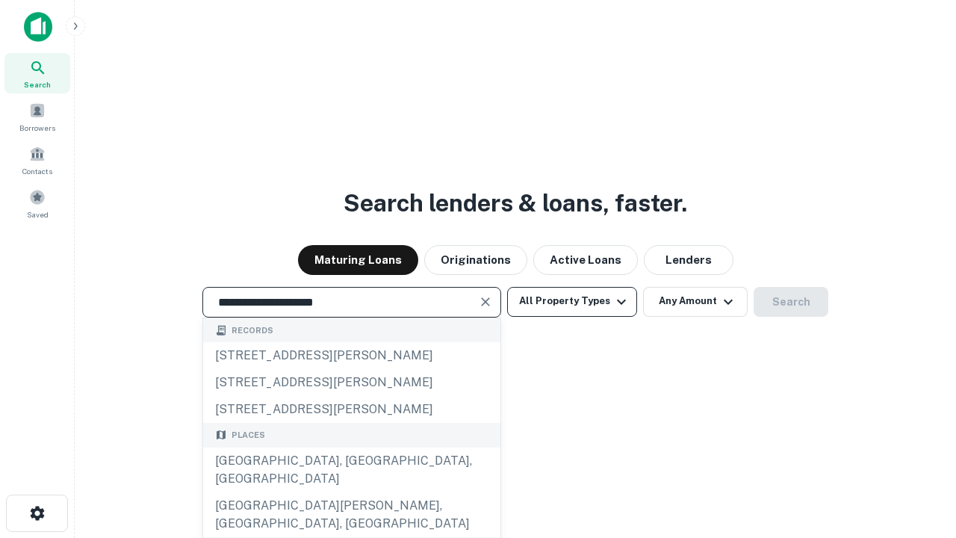
click at [572, 301] on button "All Property Types" at bounding box center [572, 302] width 130 height 30
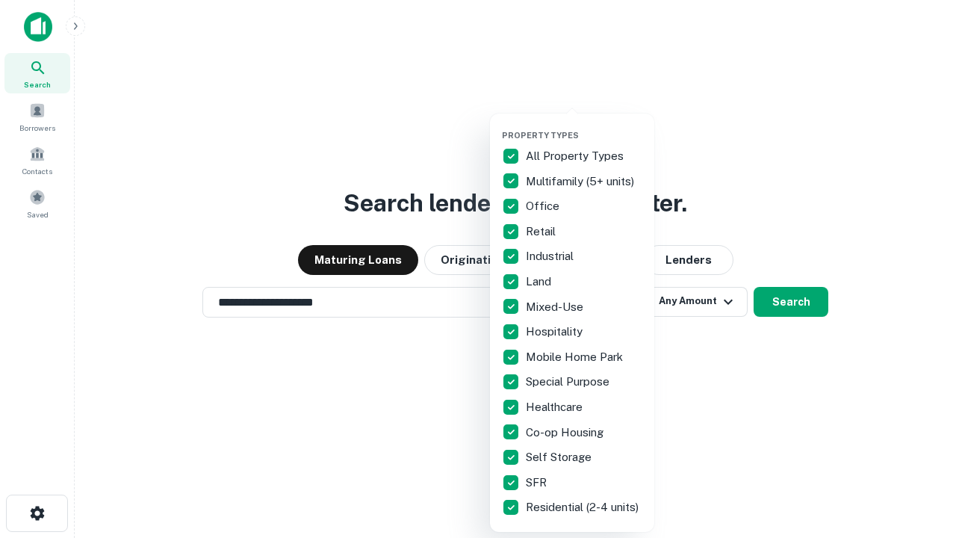
type input "**********"
click at [584, 126] on button "button" at bounding box center [584, 126] width 164 height 1
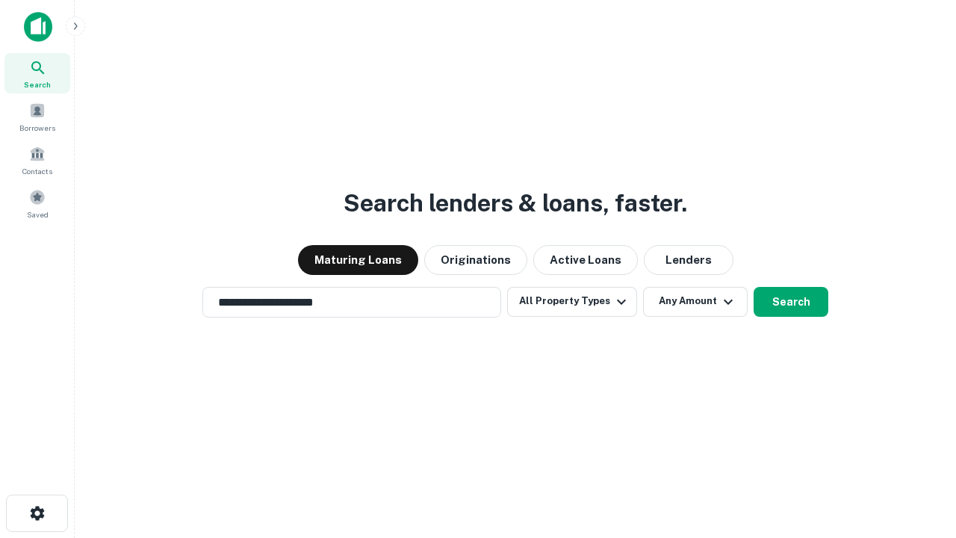
scroll to position [23, 0]
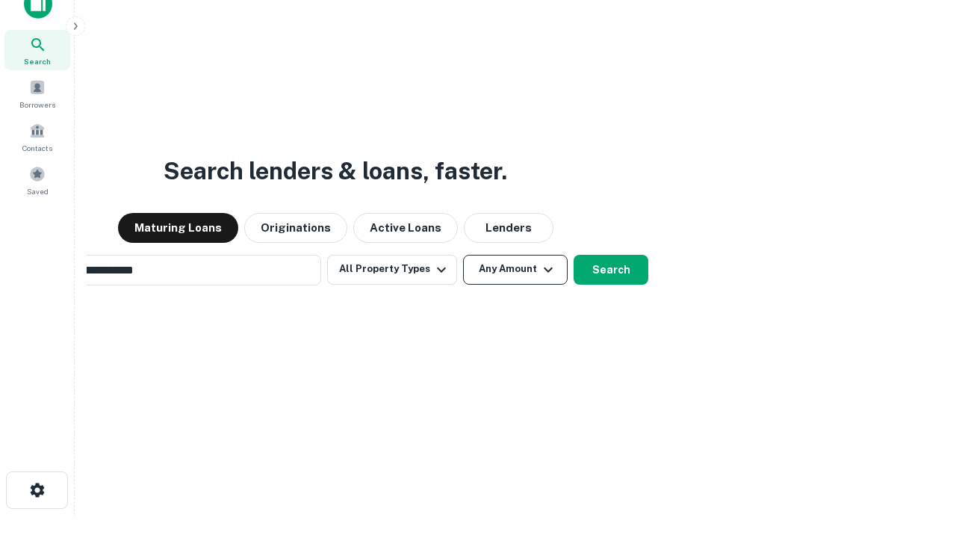
click at [463, 255] on button "Any Amount" at bounding box center [515, 270] width 105 height 30
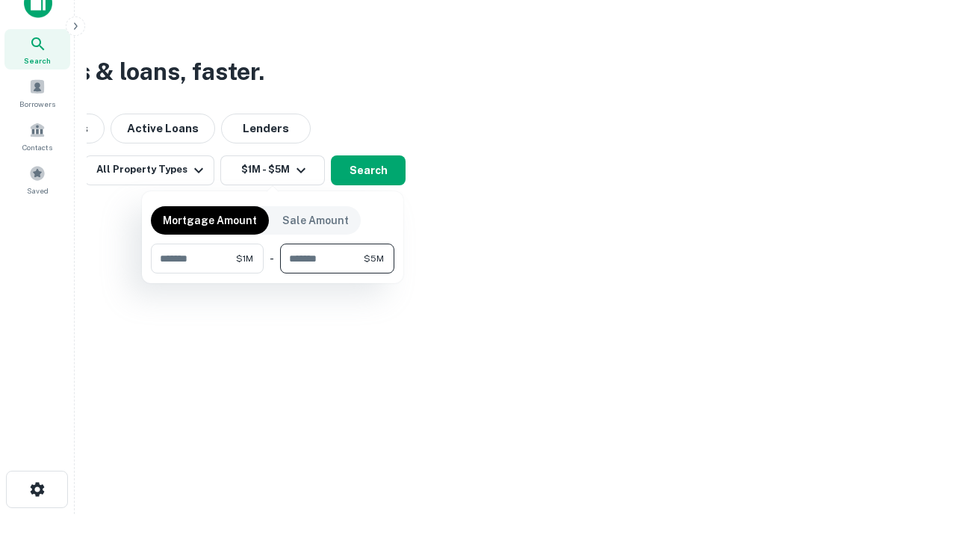
type input "*******"
click at [273, 273] on button "button" at bounding box center [273, 273] width 244 height 1
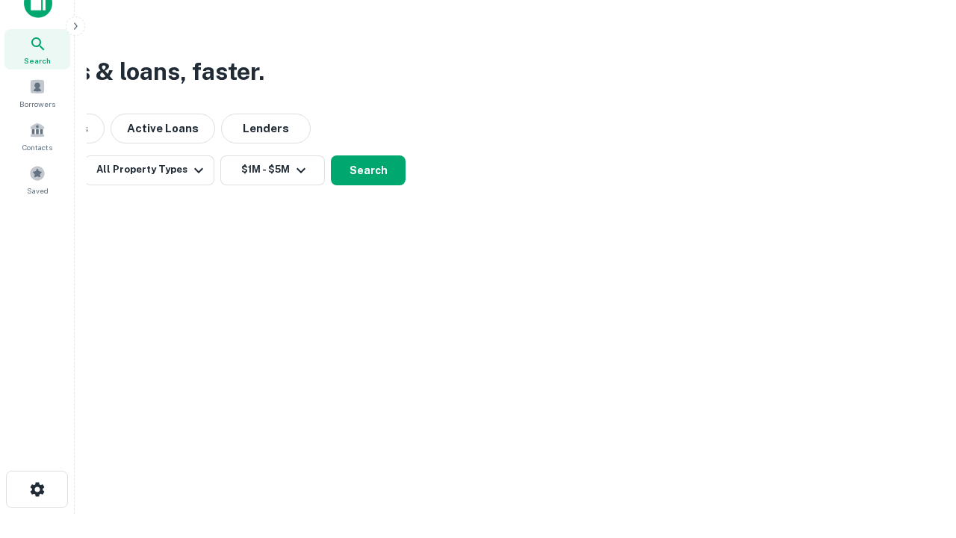
scroll to position [9, 276]
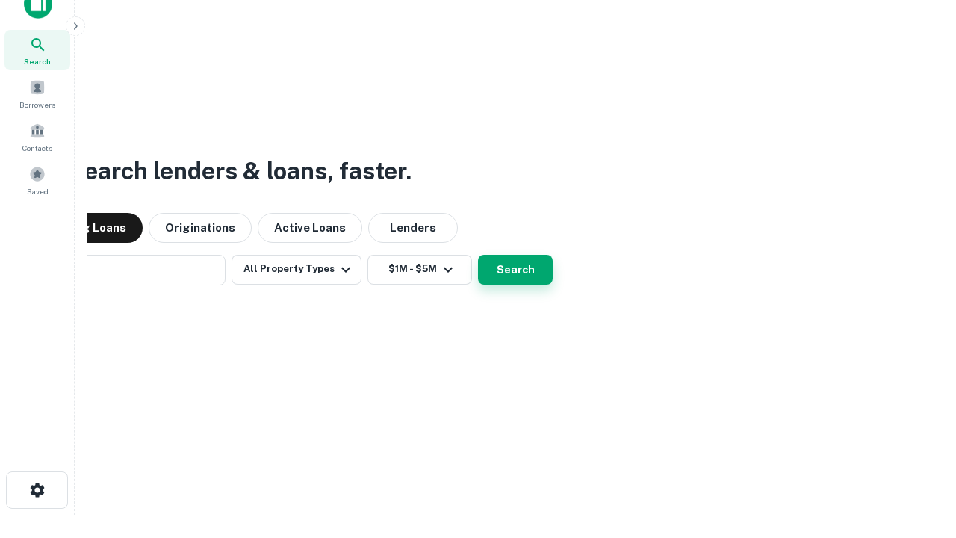
click at [478, 255] on button "Search" at bounding box center [515, 270] width 75 height 30
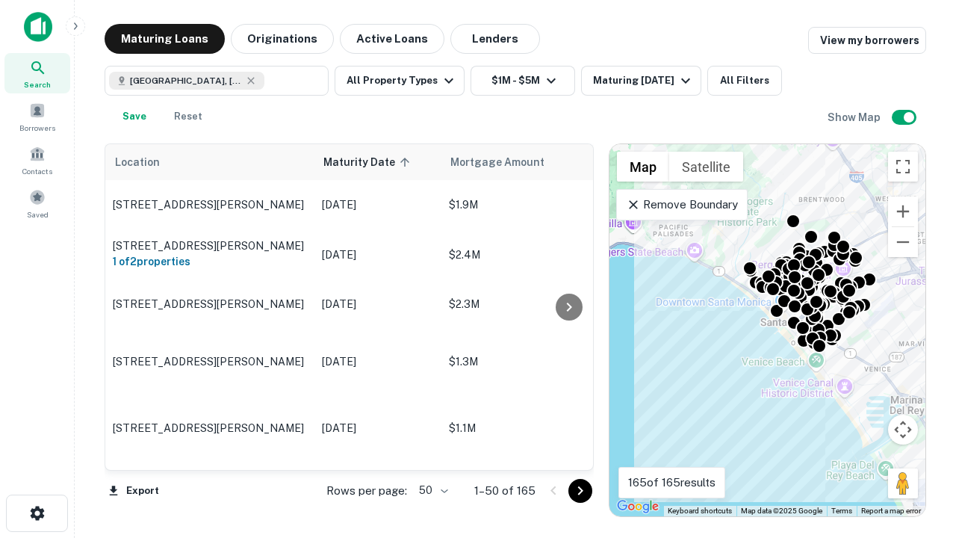
click at [431, 490] on body "Search Borrowers Contacts Saved Maturing Loans Originations Active Loans Lender…" at bounding box center [478, 269] width 956 height 538
click at [432, 453] on li "25" at bounding box center [431, 452] width 43 height 27
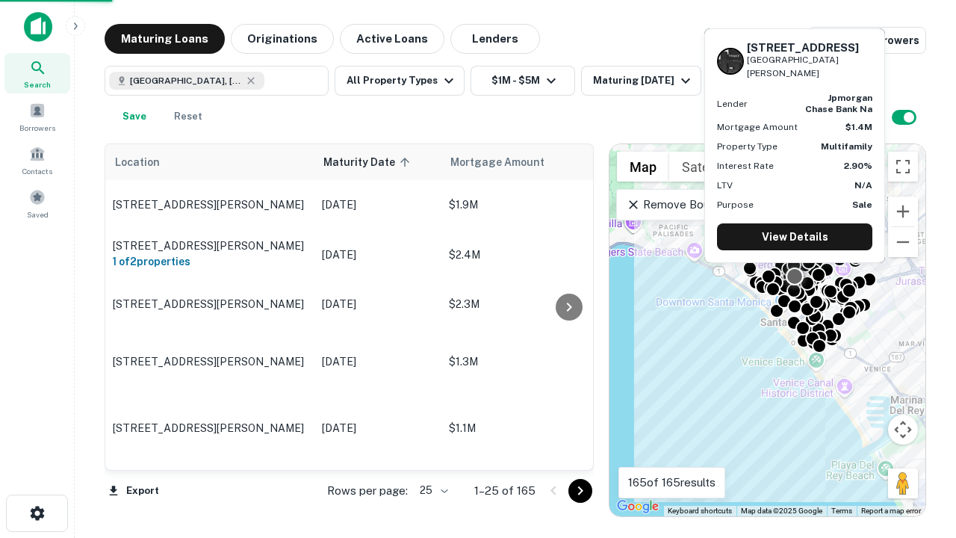
click at [580, 490] on icon "Go to next page" at bounding box center [581, 491] width 18 height 18
